Goal: Use online tool/utility: Utilize a website feature to perform a specific function

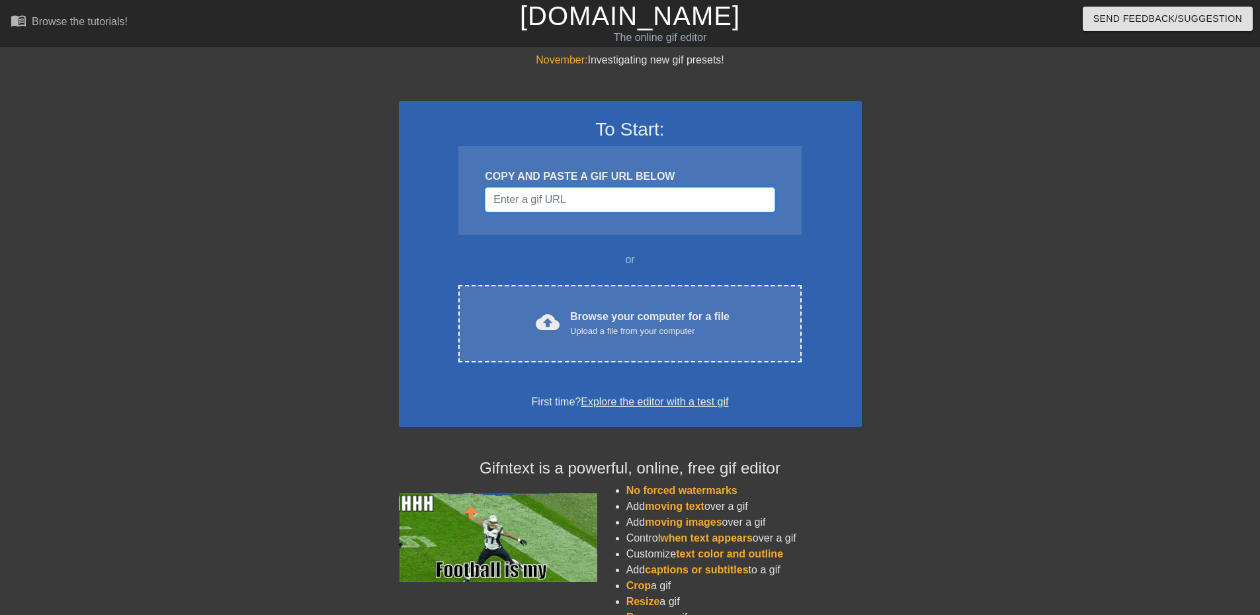
click at [691, 194] on input "Username" at bounding box center [630, 199] width 290 height 25
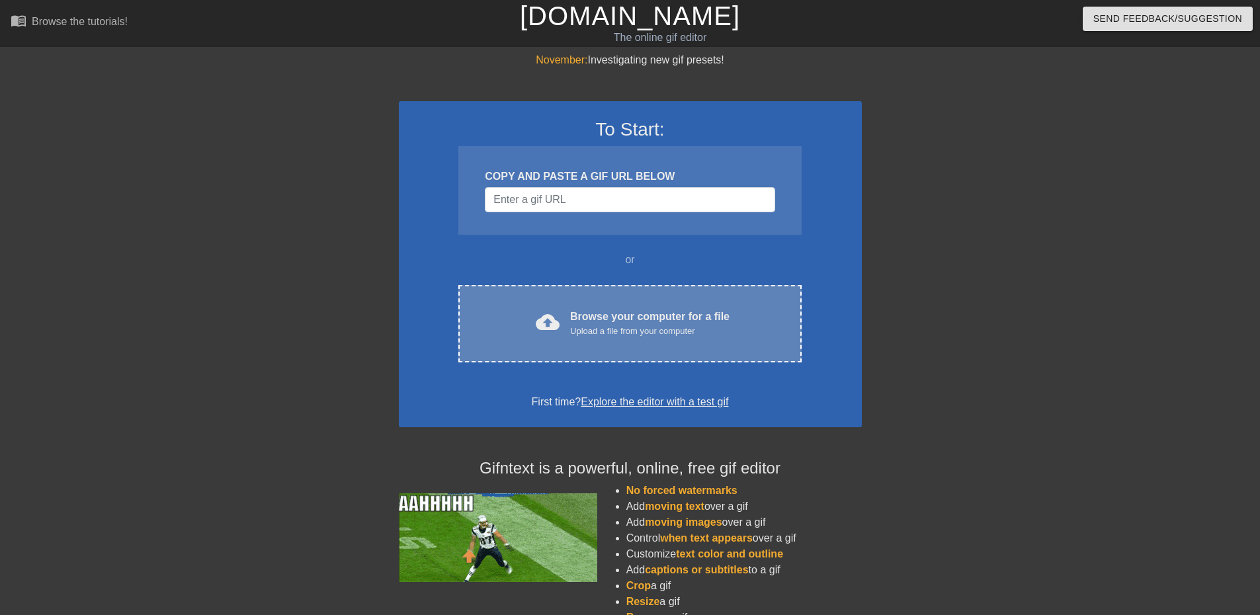
click at [653, 343] on div "cloud_upload Browse your computer for a file Upload a file from your computer C…" at bounding box center [629, 323] width 343 height 77
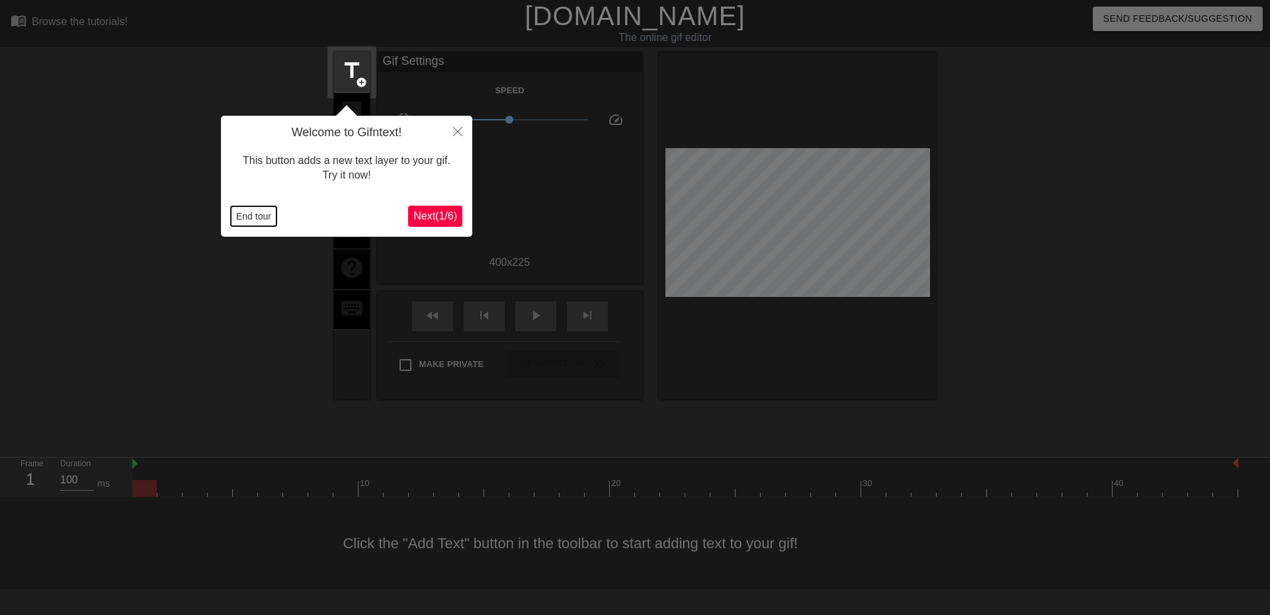
click at [245, 215] on button "End tour" at bounding box center [254, 216] width 46 height 20
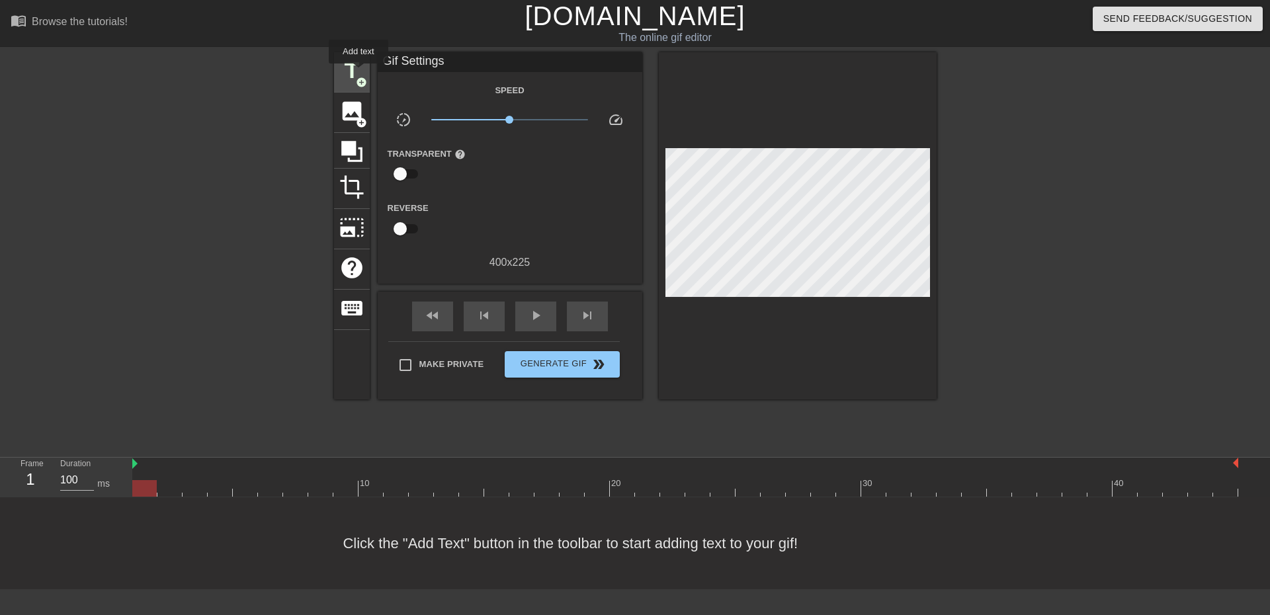
click at [356, 67] on span "title" at bounding box center [351, 70] width 25 height 25
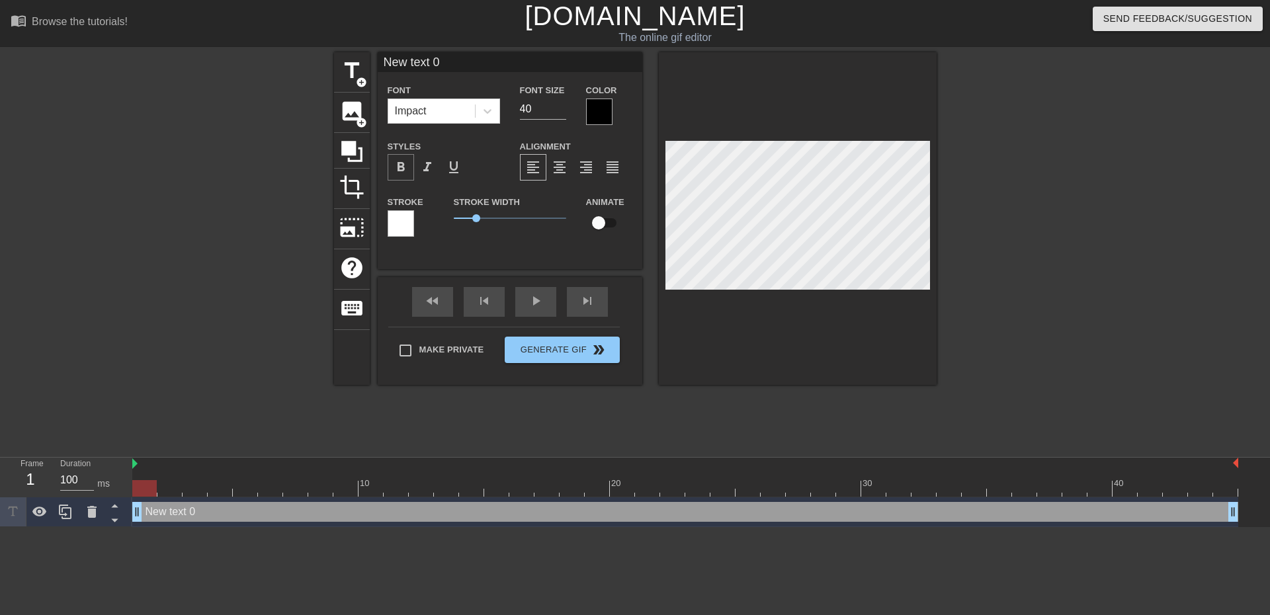
click at [399, 167] on span "format_bold" at bounding box center [401, 167] width 16 height 16
type input "[PERSON_NAME]"
type textarea "[PERSON_NAME]"
type input "КА"
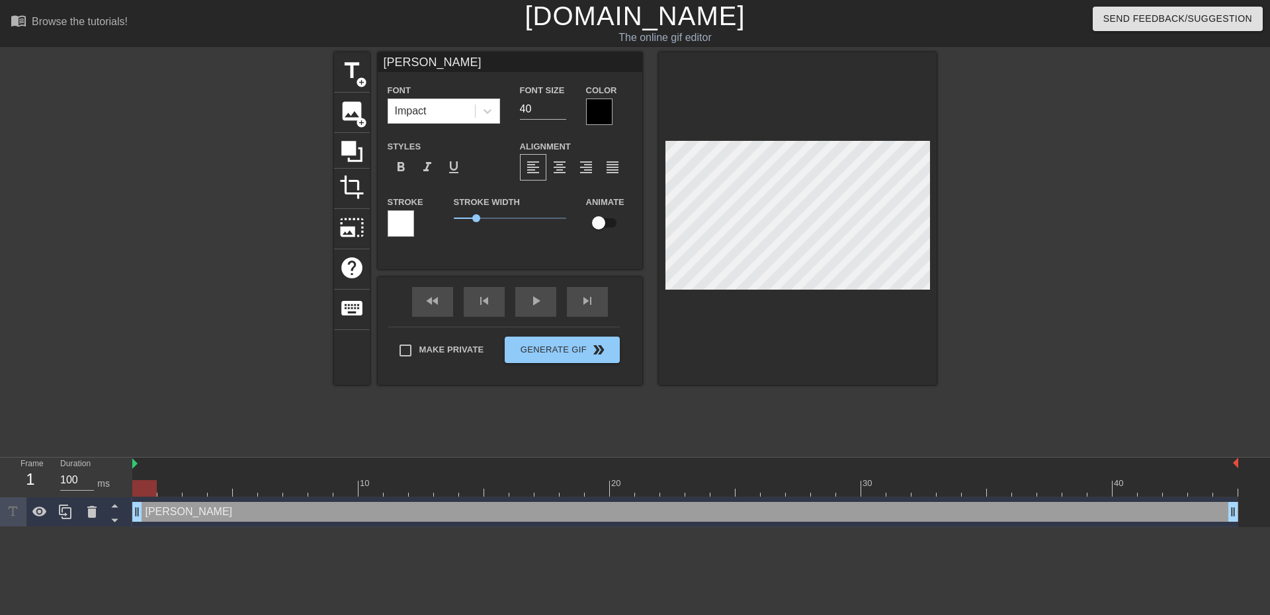
type textarea "КА"
type input "КАУ"
type textarea "КАУ"
type input "КАУН"
type textarea "КАУН"
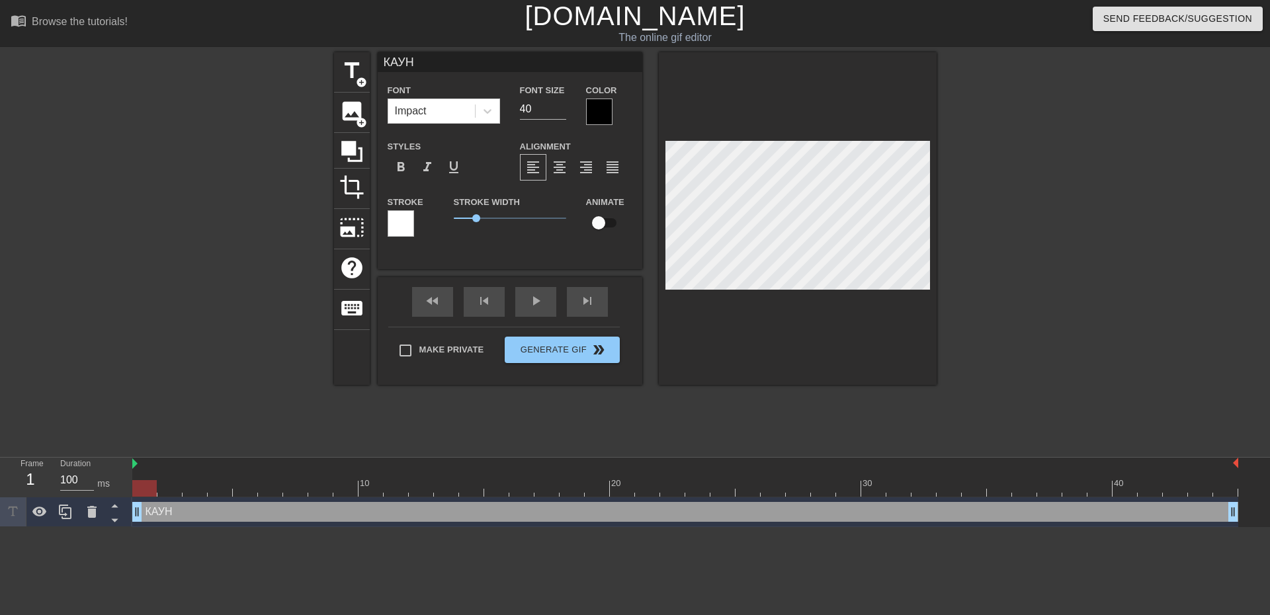
type input "КАУНА"
type textarea "КАУНА"
type input "КАУНАК"
type textarea "КАУНАК"
type input "КАУНАКЕ"
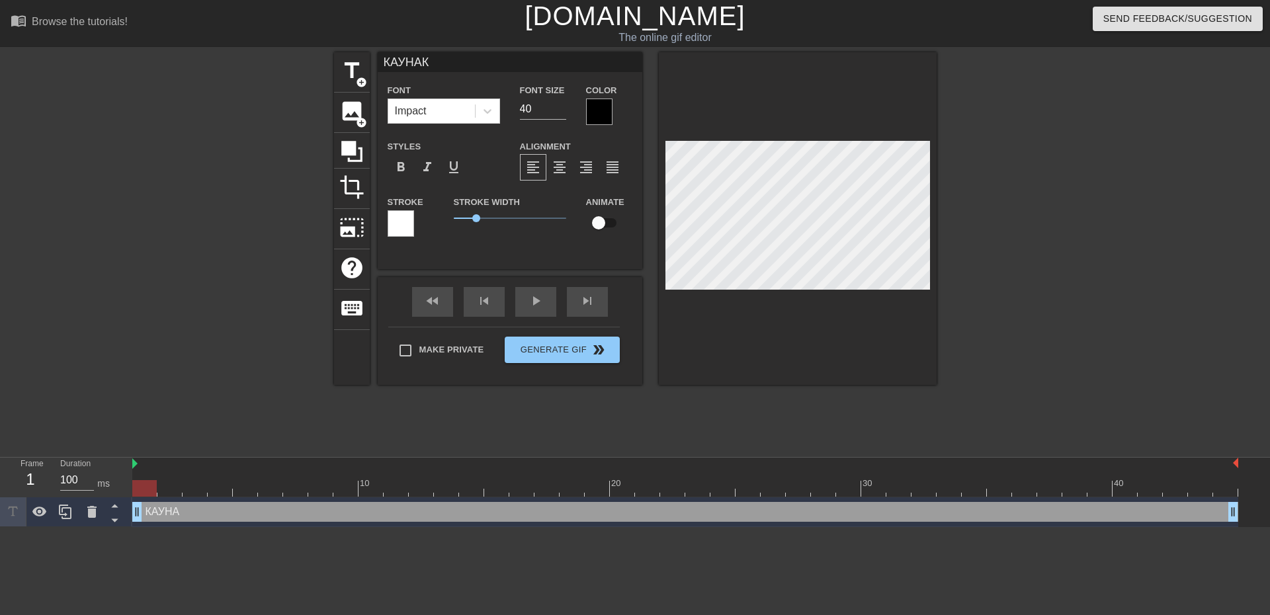
type textarea "КАУНАКЕ"
type input "КАУНАКЕС"
type textarea "КАУНАКЕС"
click at [404, 218] on div at bounding box center [401, 223] width 26 height 26
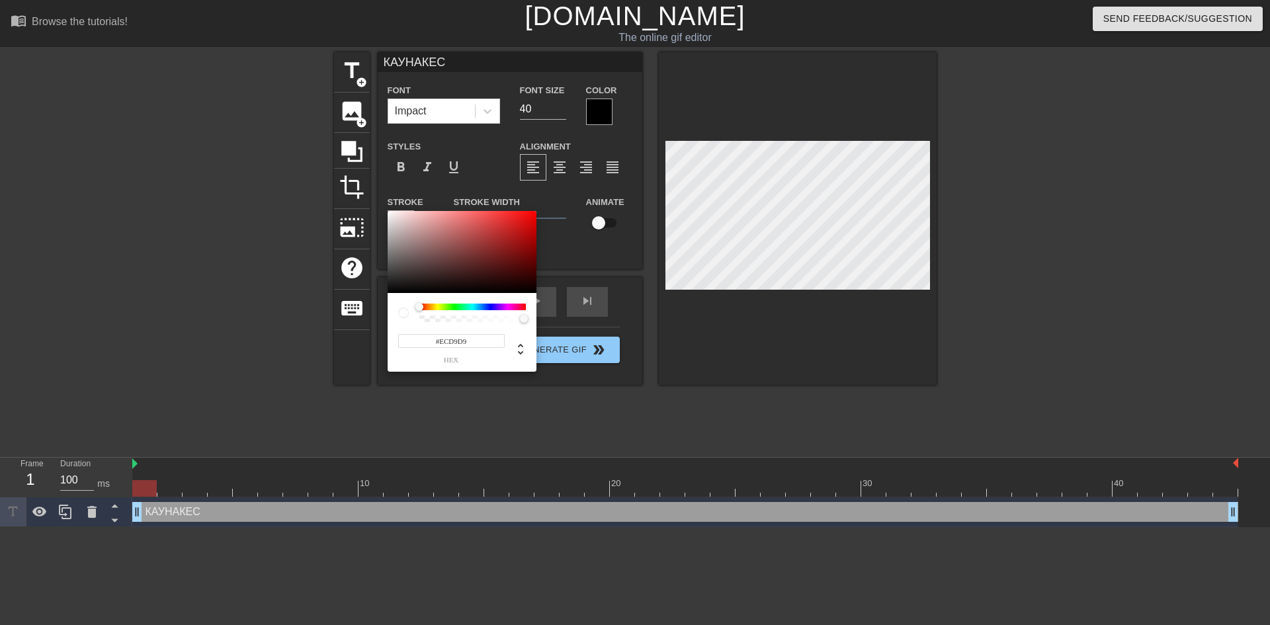
type input "#FFFFFF"
drag, startPoint x: 400, startPoint y: 217, endPoint x: 360, endPoint y: 187, distance: 49.6
click at [361, 187] on div "#FFFFFF hex" at bounding box center [635, 312] width 1270 height 625
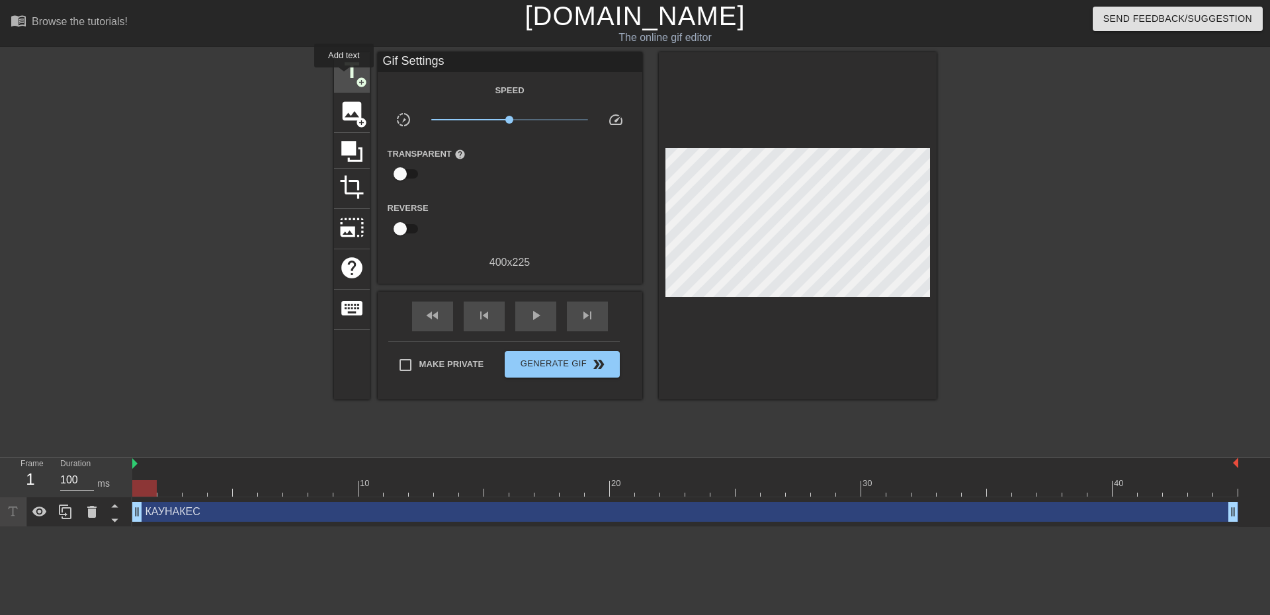
click at [344, 77] on span "title" at bounding box center [351, 70] width 25 height 25
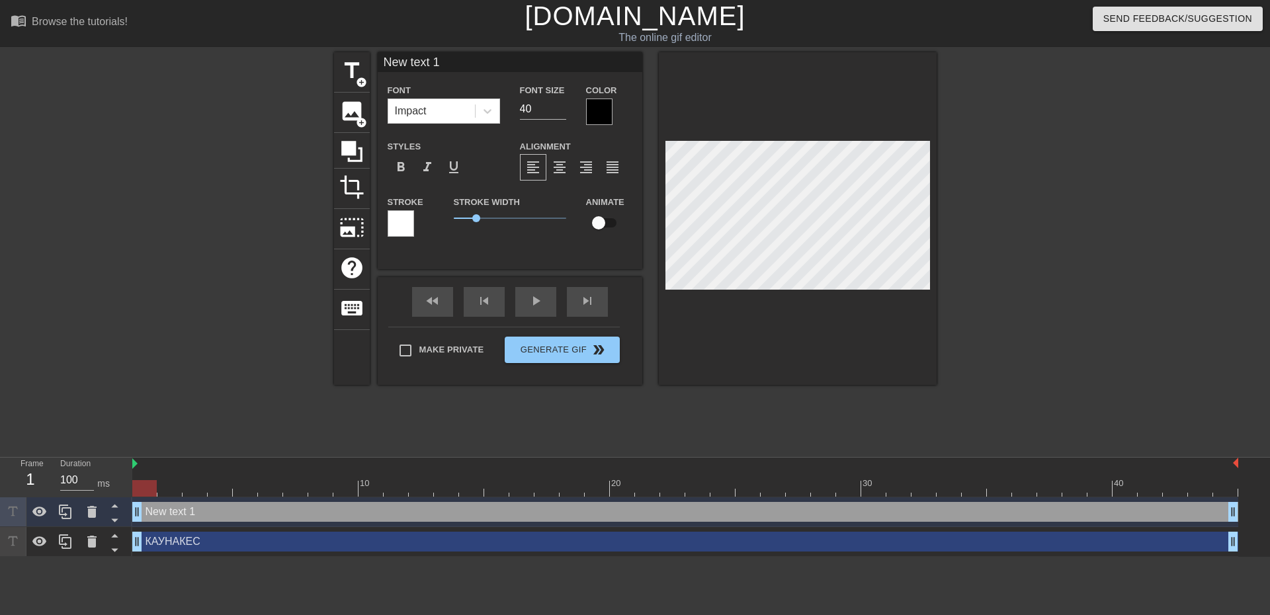
scroll to position [1, 1]
click at [97, 519] on icon at bounding box center [92, 512] width 16 height 16
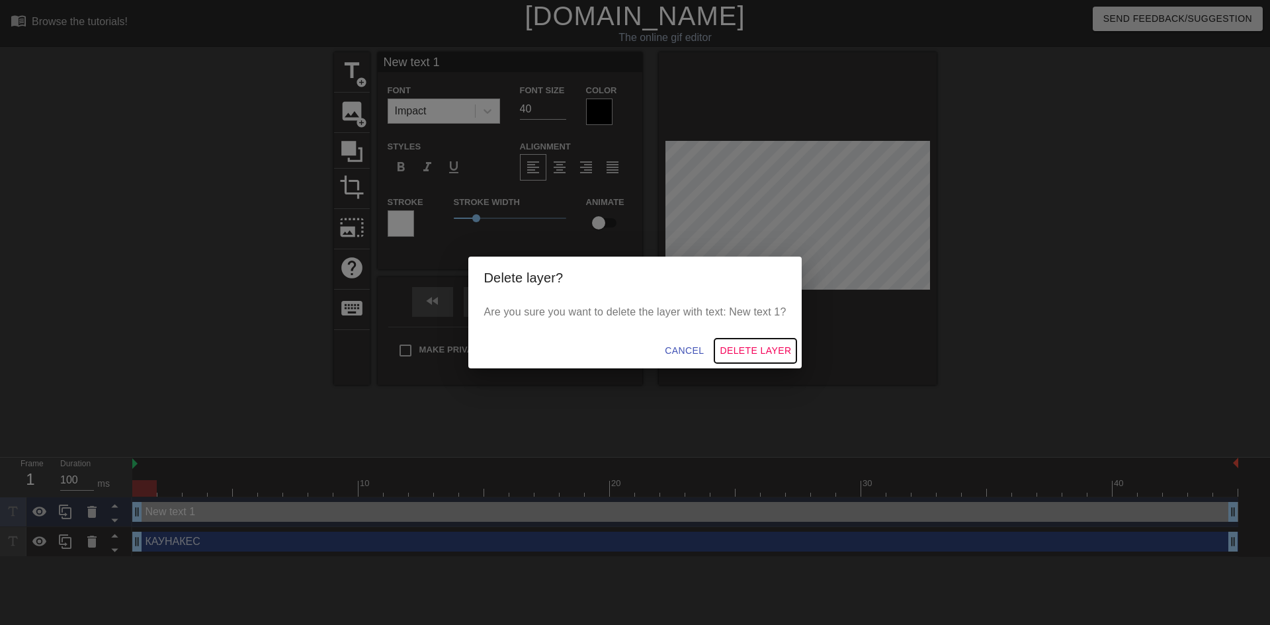
click at [773, 343] on span "Delete Layer" at bounding box center [755, 351] width 71 height 17
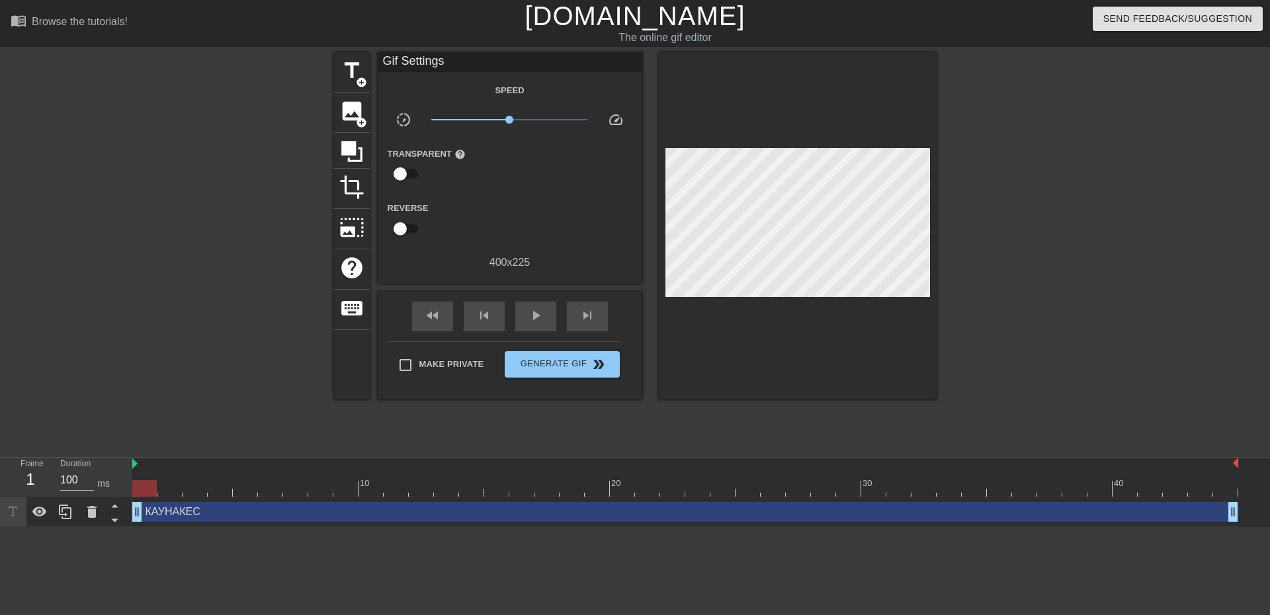
click at [272, 517] on div "КАУНАКЕС drag_handle drag_handle" at bounding box center [685, 512] width 1106 height 20
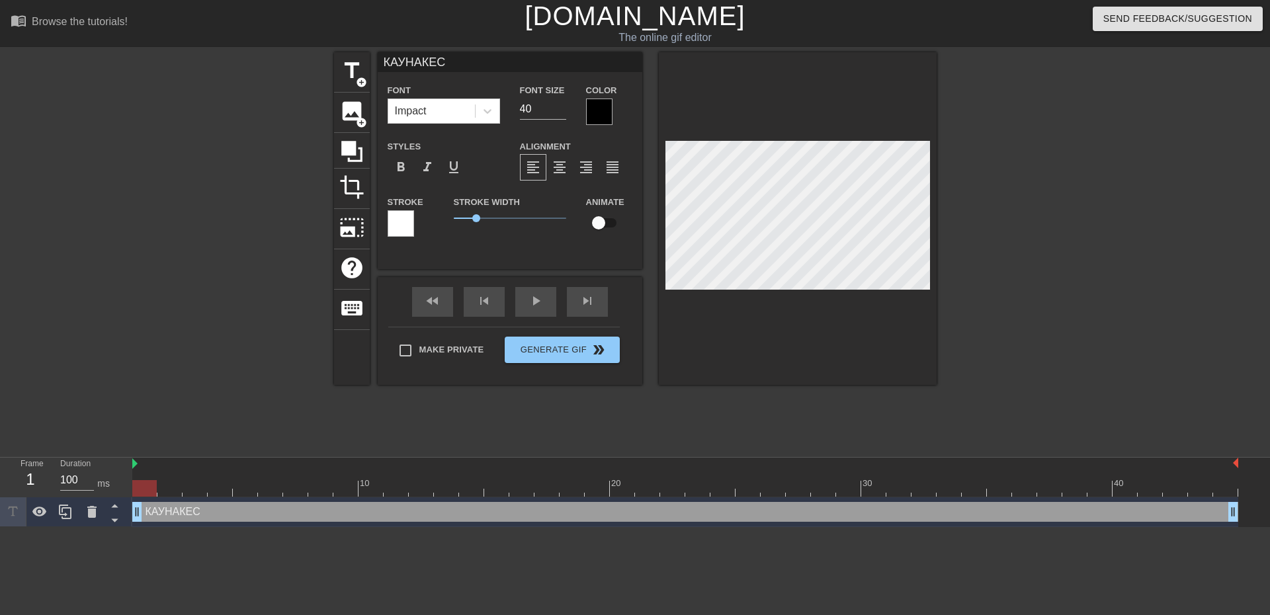
click at [601, 118] on div at bounding box center [599, 112] width 26 height 26
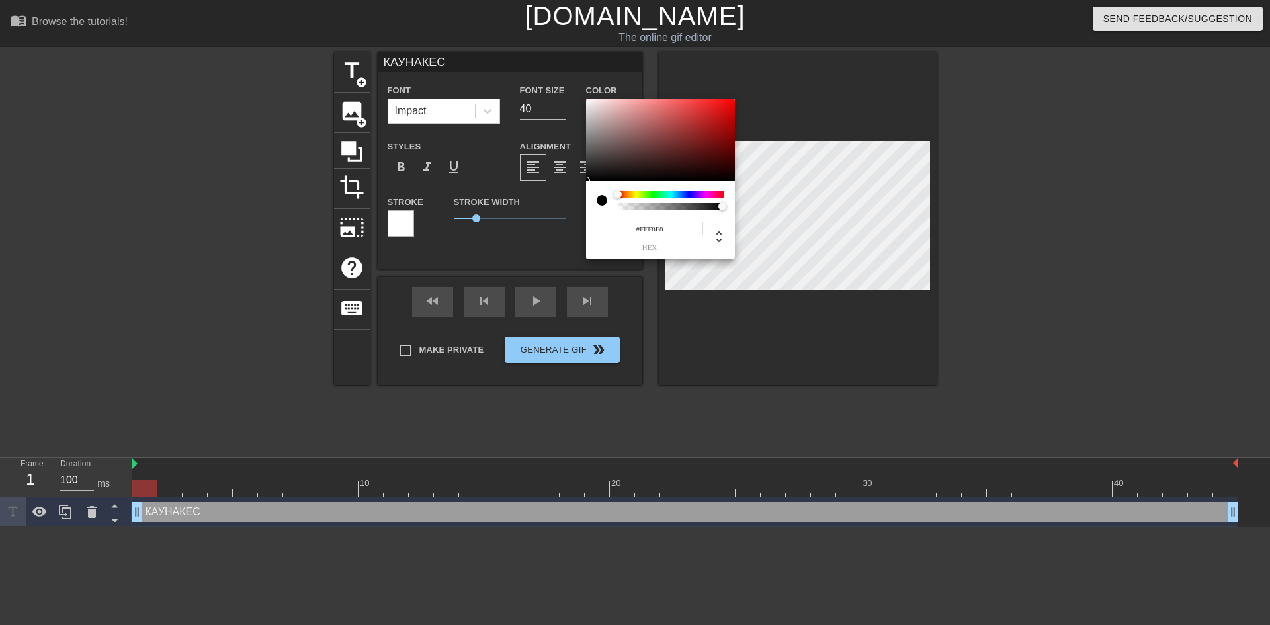
type input "#FFFFFF"
drag, startPoint x: 594, startPoint y: 100, endPoint x: 536, endPoint y: 65, distance: 67.4
click at [542, 67] on div "#FFFFFF hex" at bounding box center [635, 312] width 1270 height 625
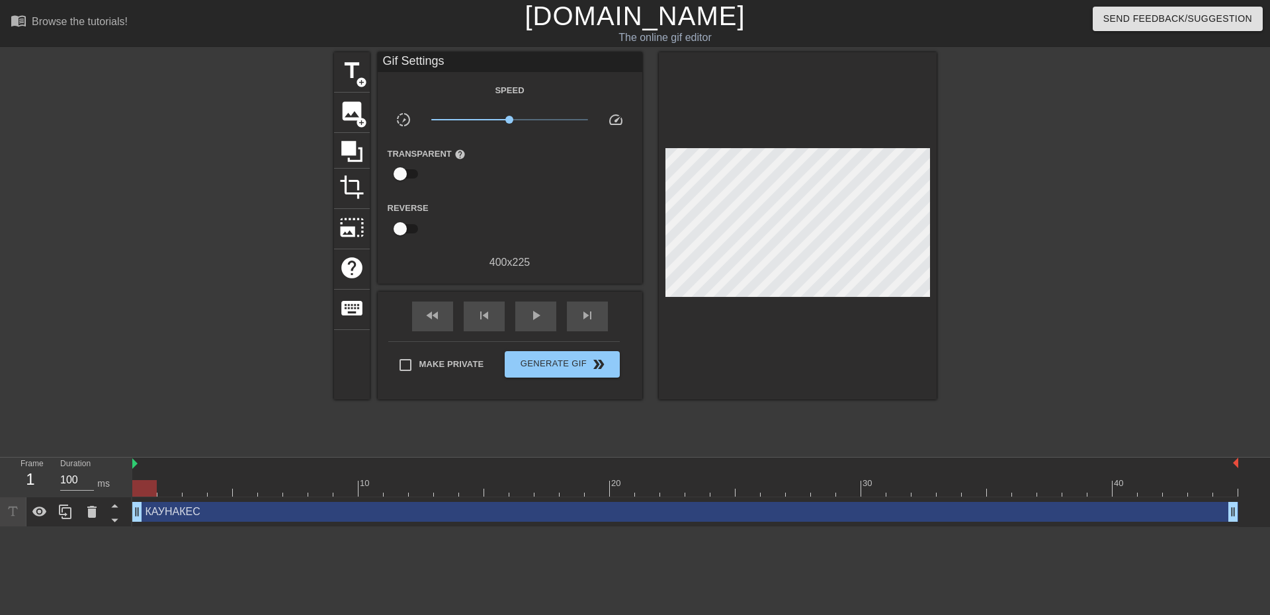
click at [210, 517] on div "КАУНАКЕС drag_handle drag_handle" at bounding box center [685, 512] width 1106 height 20
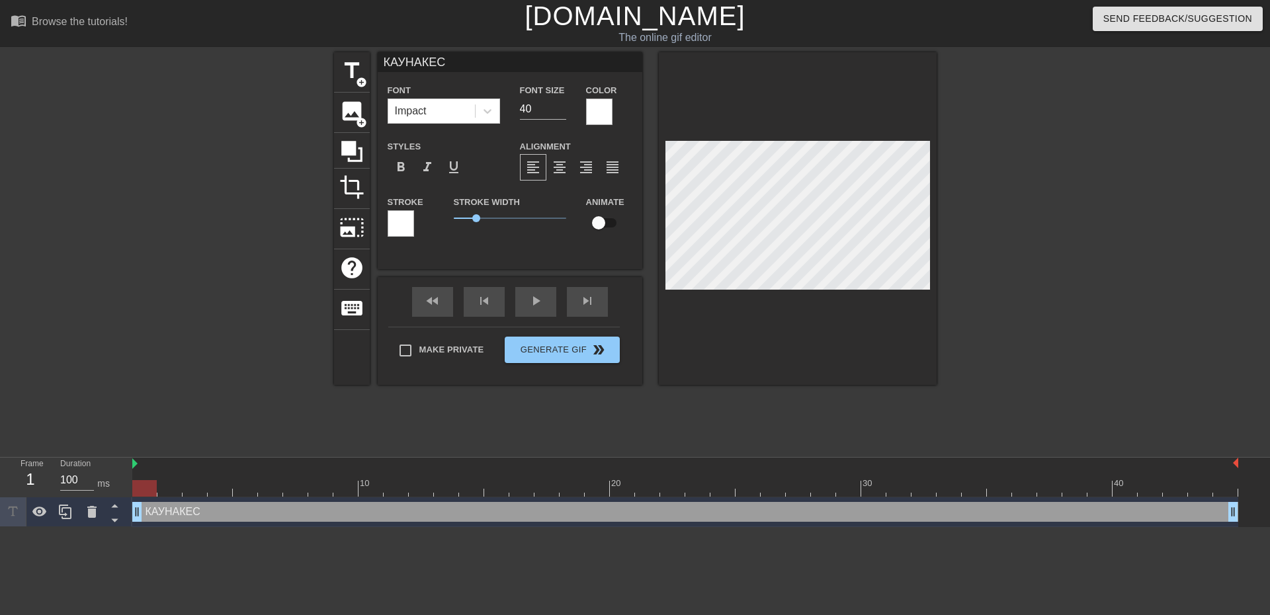
click at [403, 212] on div at bounding box center [401, 223] width 26 height 26
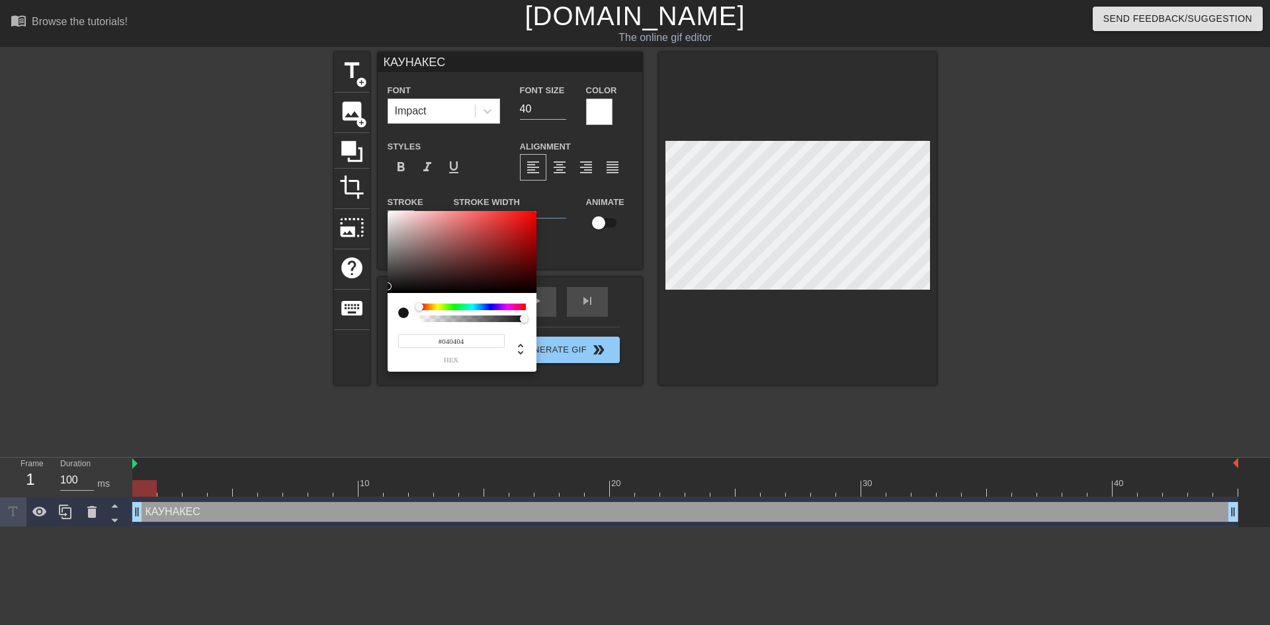
type input "#000000"
drag, startPoint x: 413, startPoint y: 286, endPoint x: 355, endPoint y: 303, distance: 59.9
click at [355, 303] on div "#000000 hex" at bounding box center [635, 312] width 1270 height 625
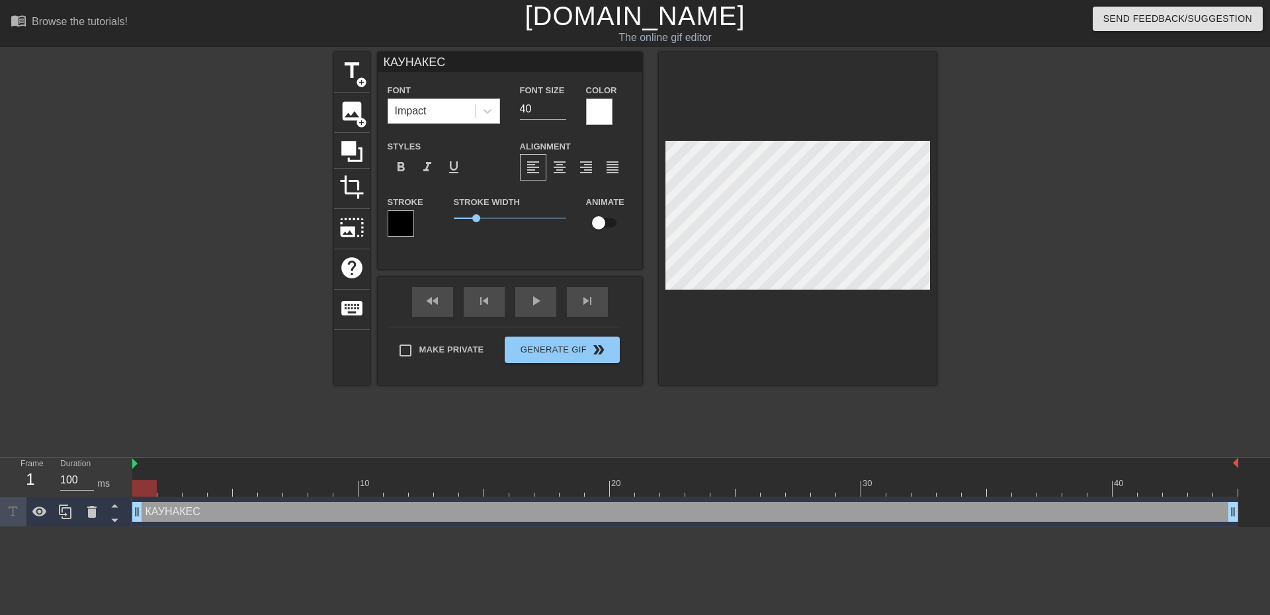
click at [743, 368] on div at bounding box center [798, 218] width 278 height 333
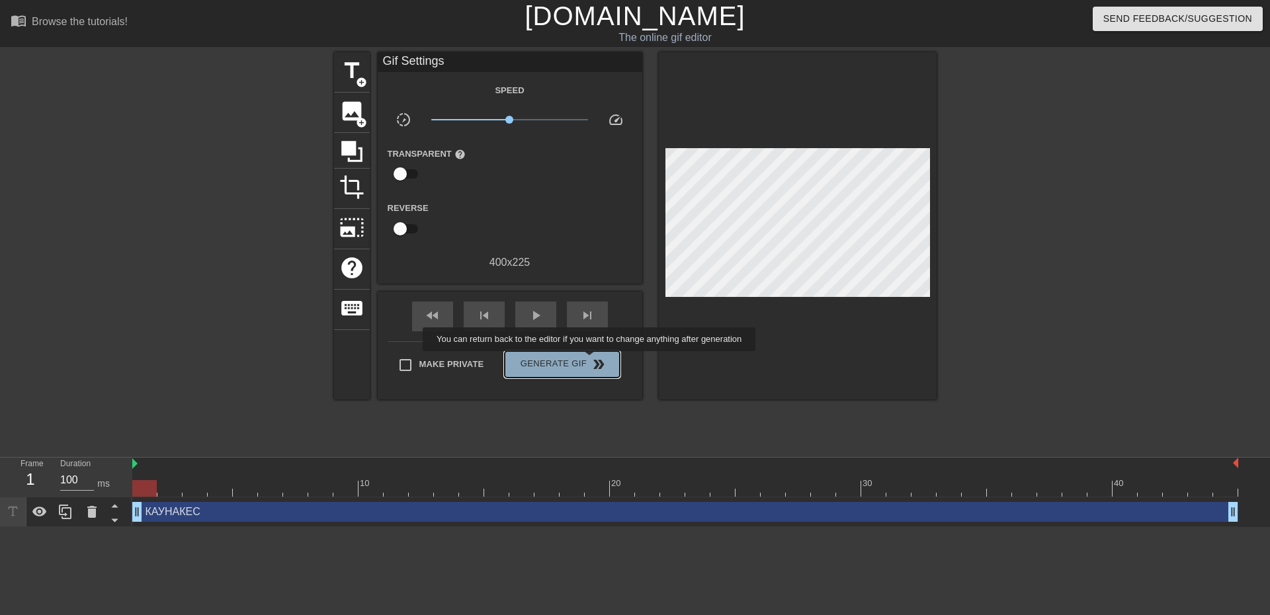
click at [591, 360] on span "double_arrow" at bounding box center [599, 364] width 16 height 16
